Goal: Information Seeking & Learning: Understand process/instructions

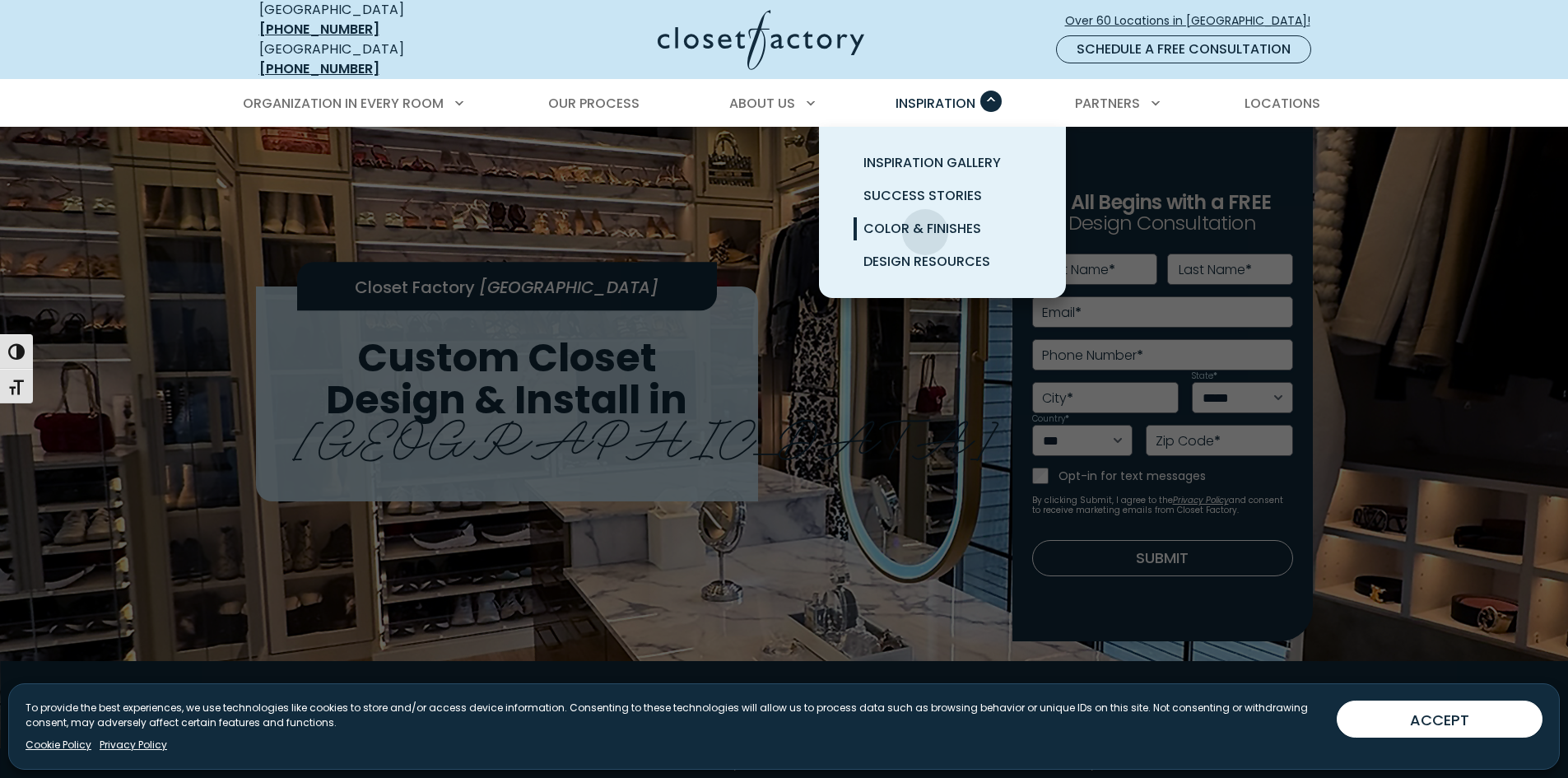
click at [925, 220] on span "Color & Finishes" at bounding box center [923, 228] width 118 height 19
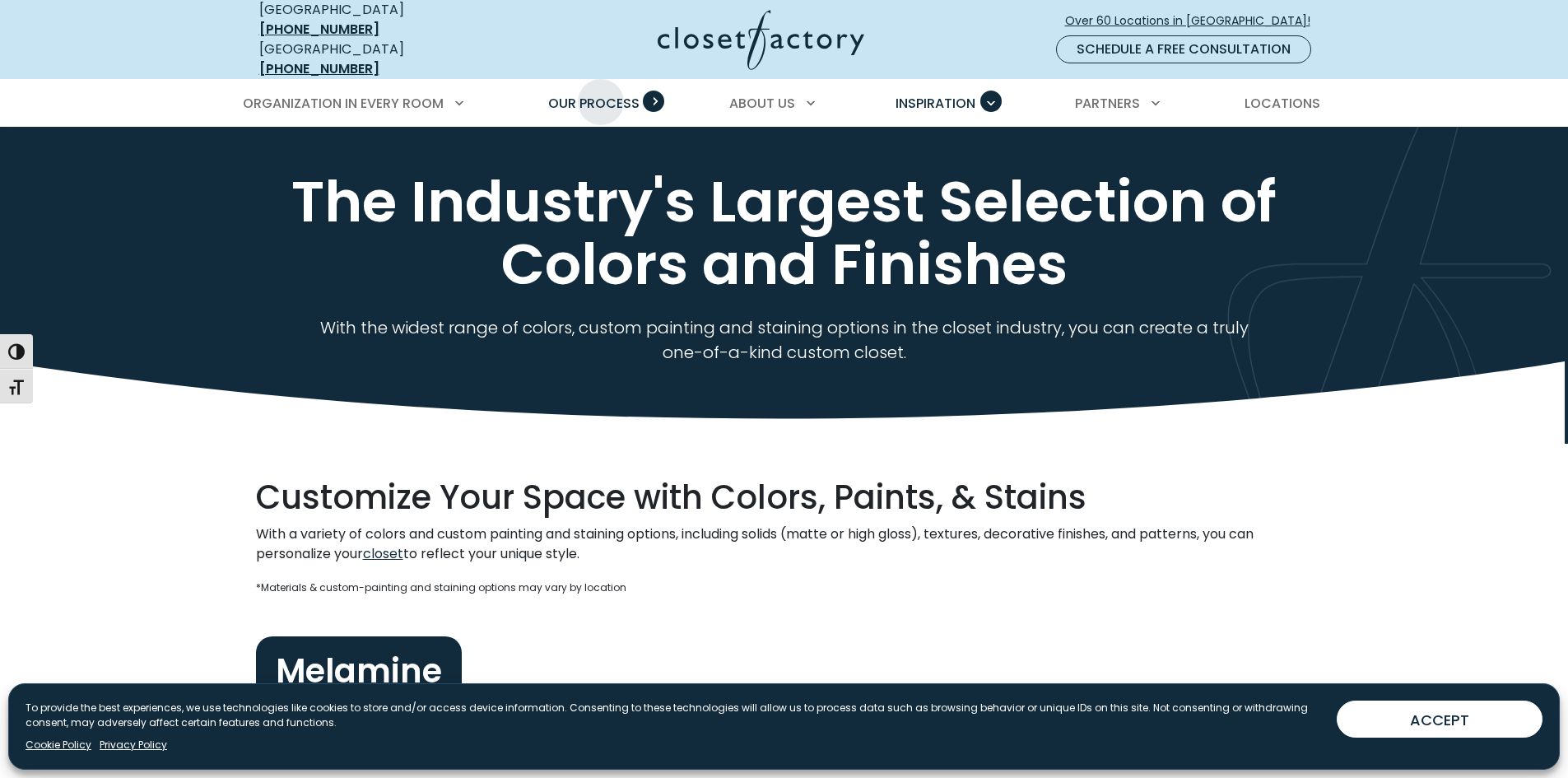
click at [601, 94] on span "Our Process" at bounding box center [593, 103] width 91 height 19
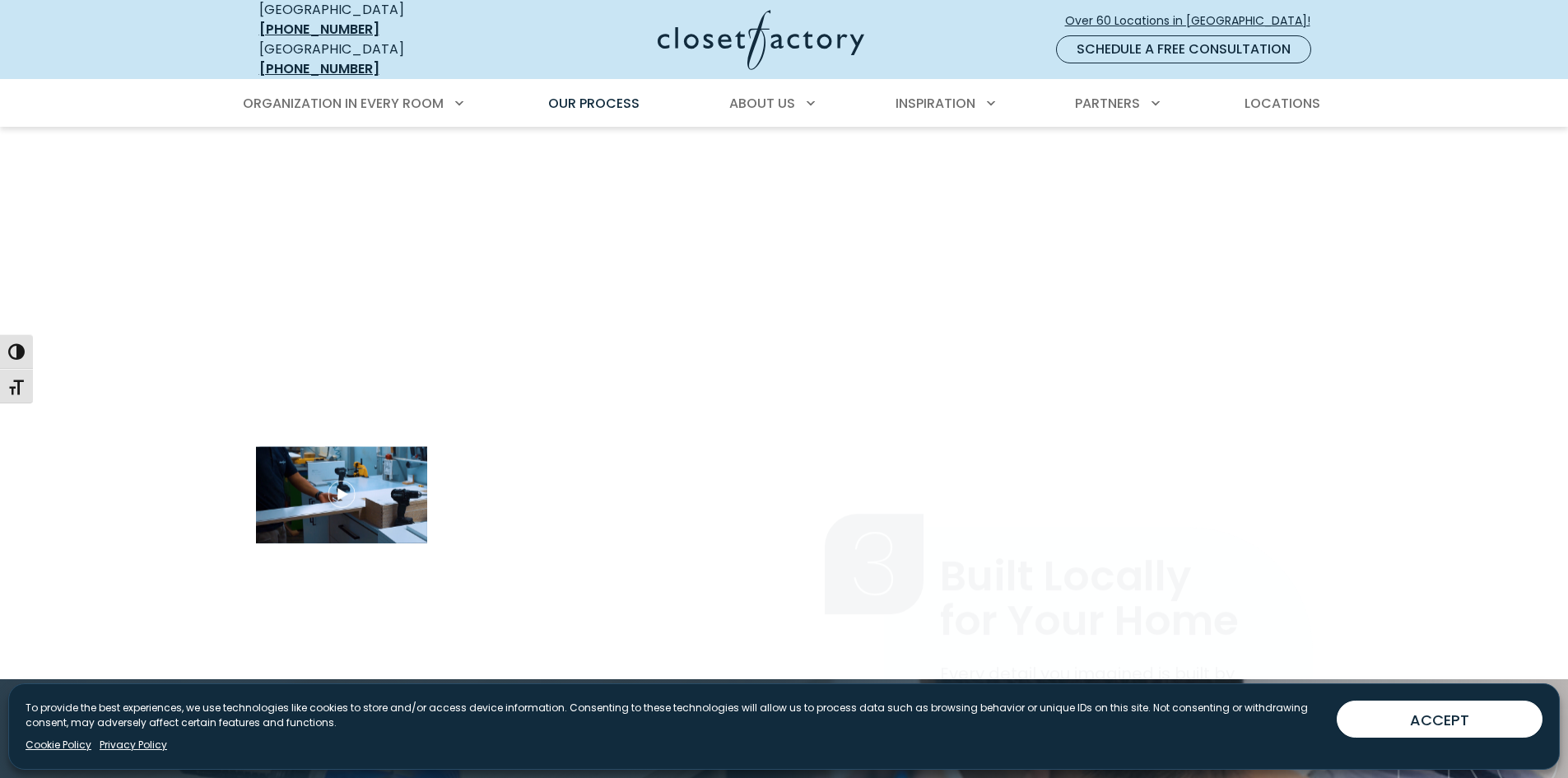
scroll to position [1893, 0]
